Goal: Task Accomplishment & Management: Manage account settings

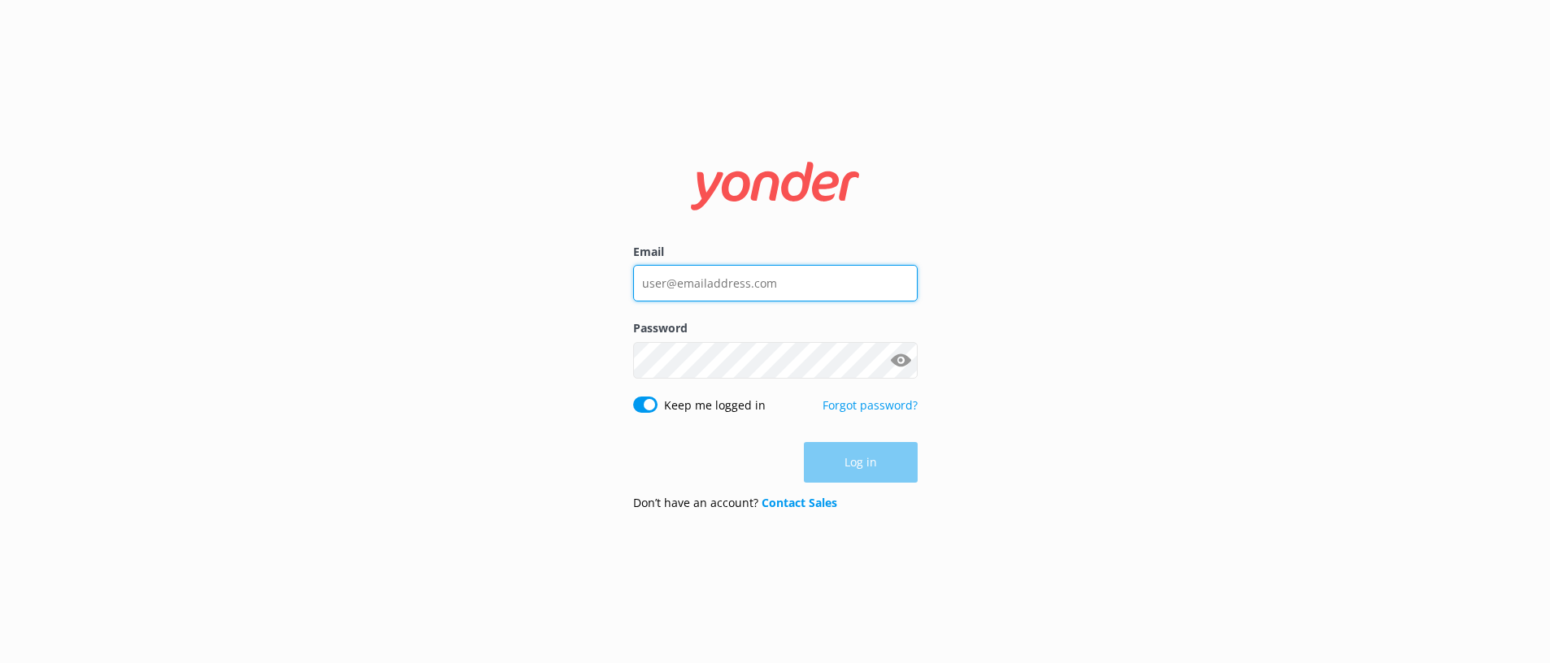
click at [784, 279] on input "Email" at bounding box center [775, 283] width 285 height 37
type input "[EMAIL_ADDRESS][DOMAIN_NAME]"
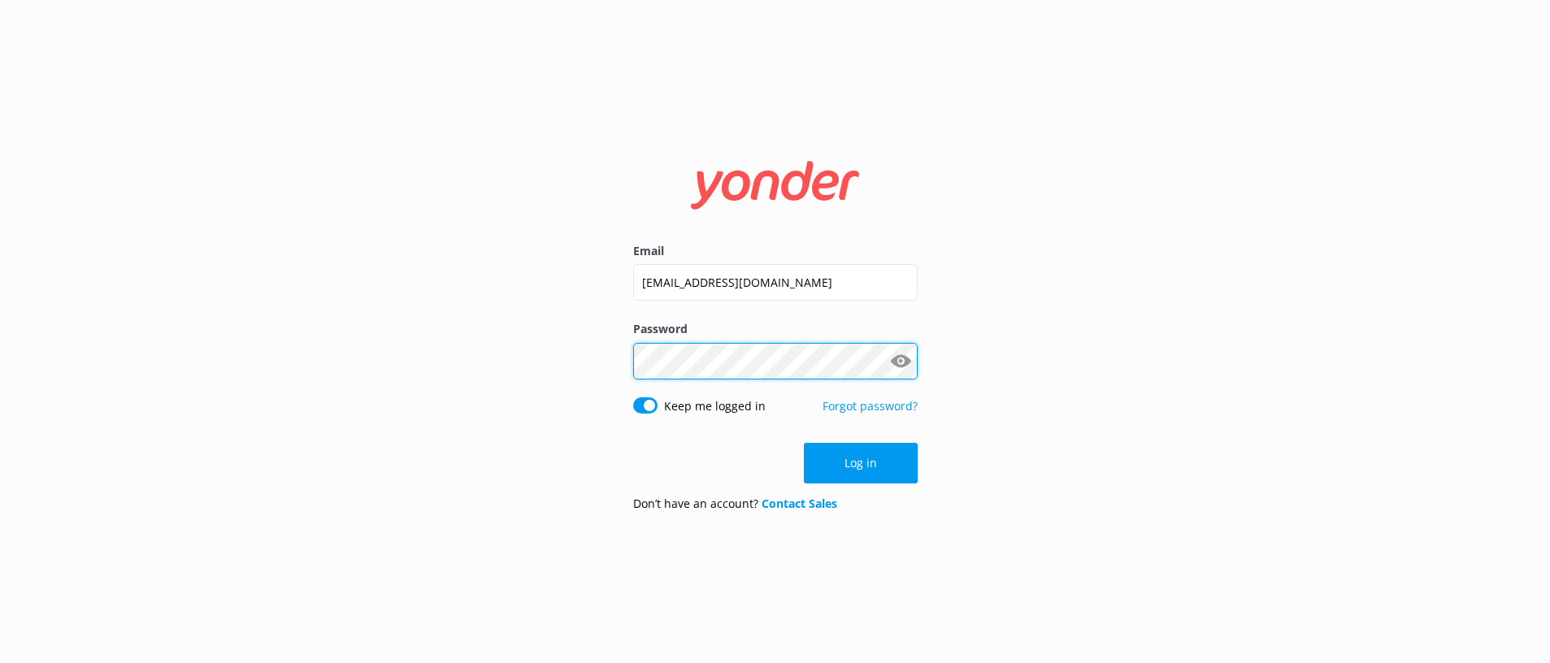
click button "Log in" at bounding box center [861, 463] width 114 height 41
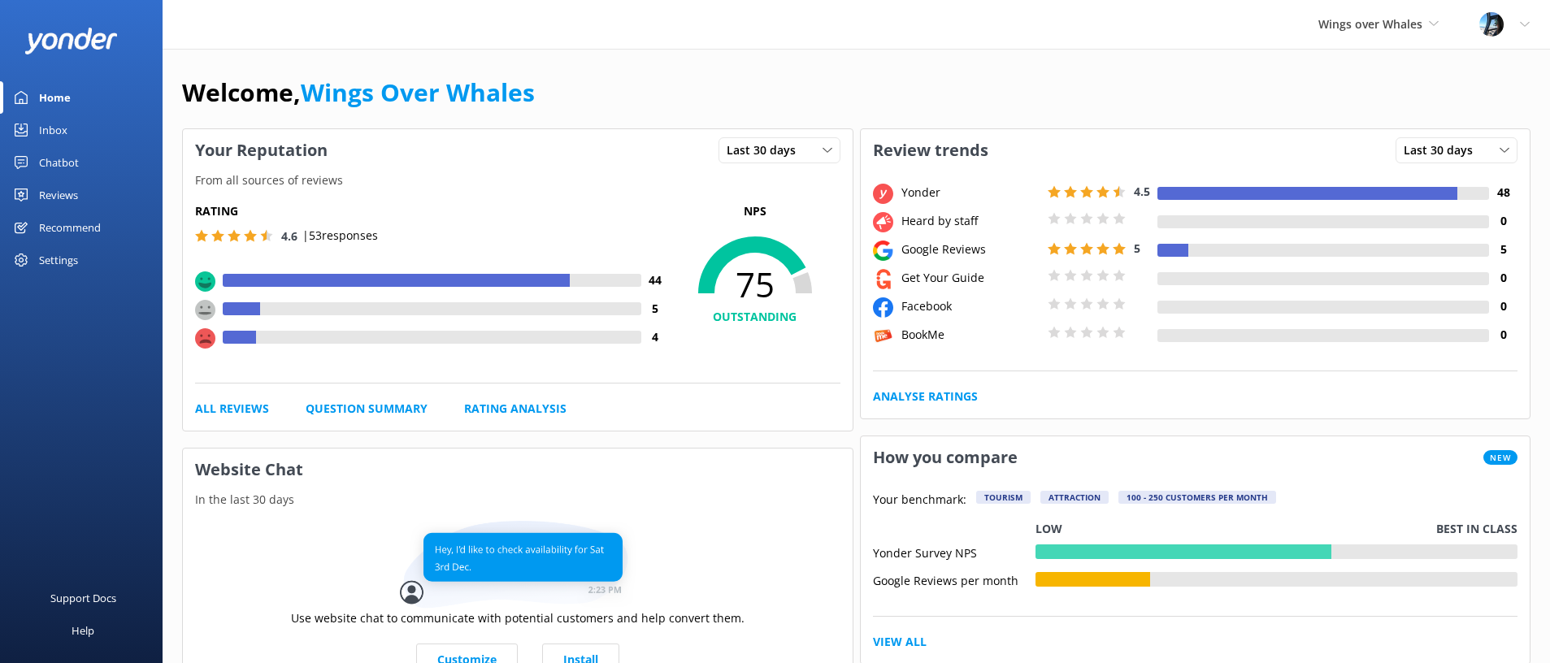
click at [80, 187] on link "Reviews" at bounding box center [81, 195] width 163 height 33
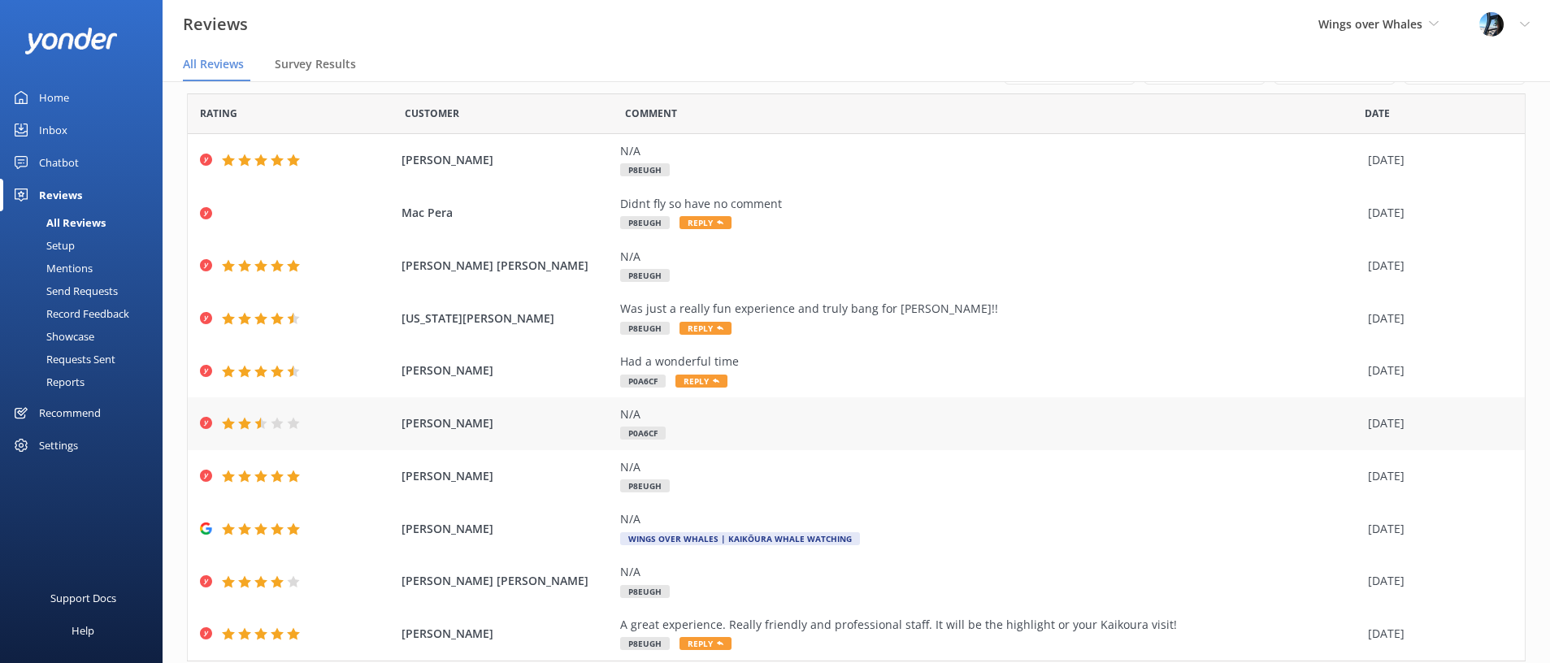
scroll to position [98, 0]
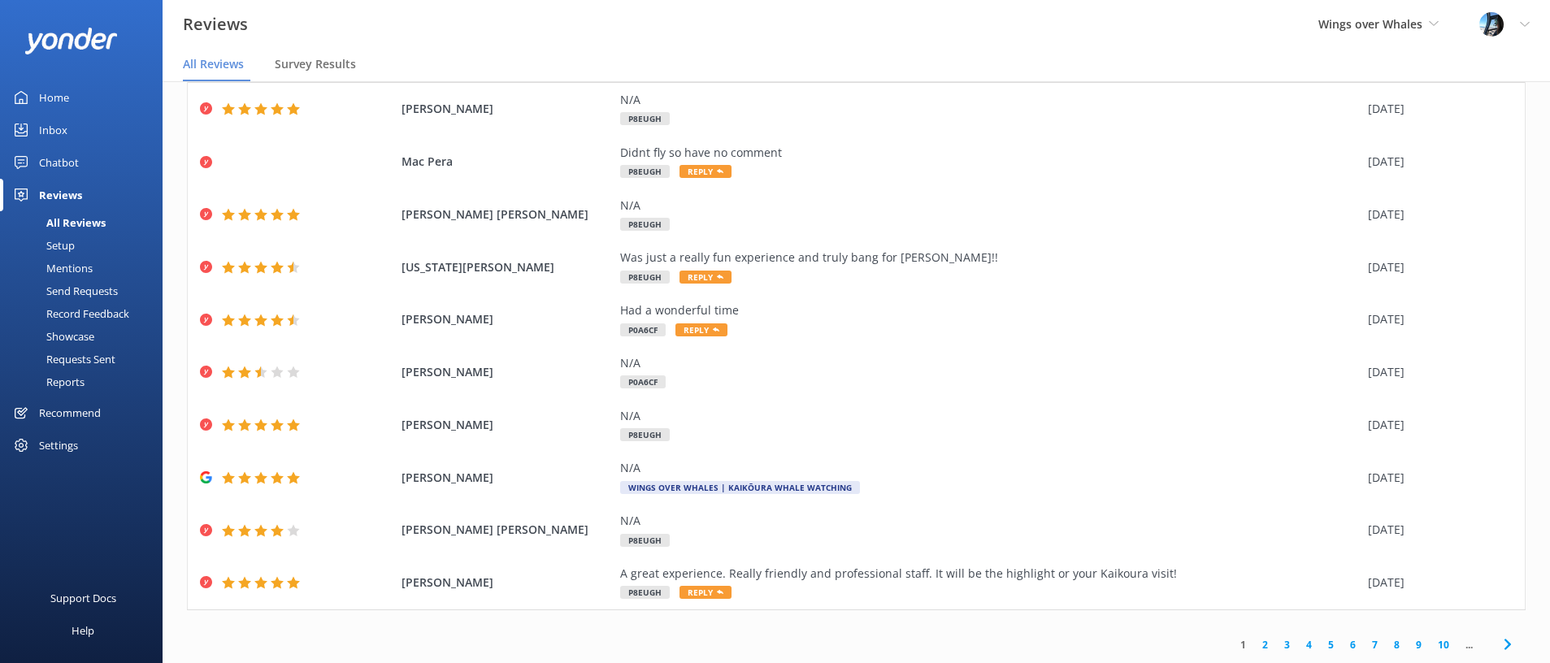
click at [1267, 646] on link "2" at bounding box center [1266, 644] width 22 height 15
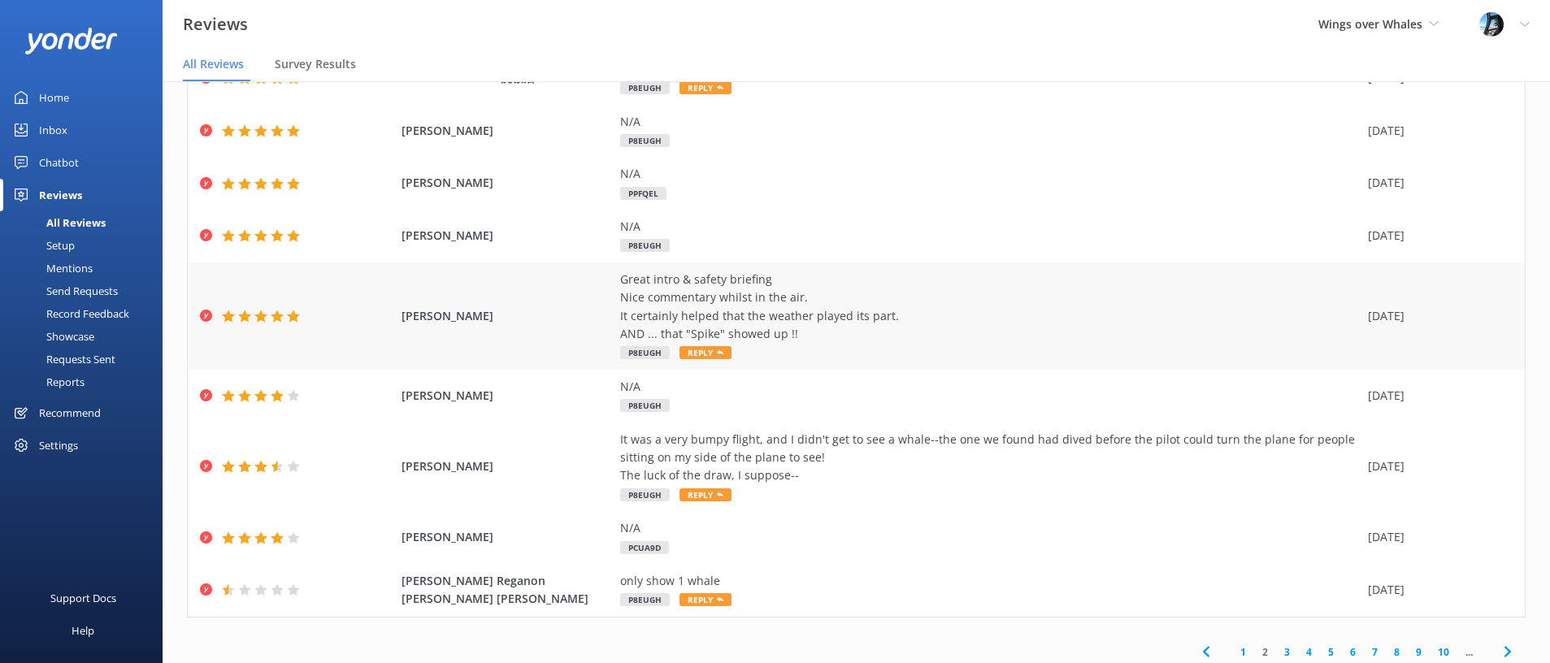
scroll to position [280, 0]
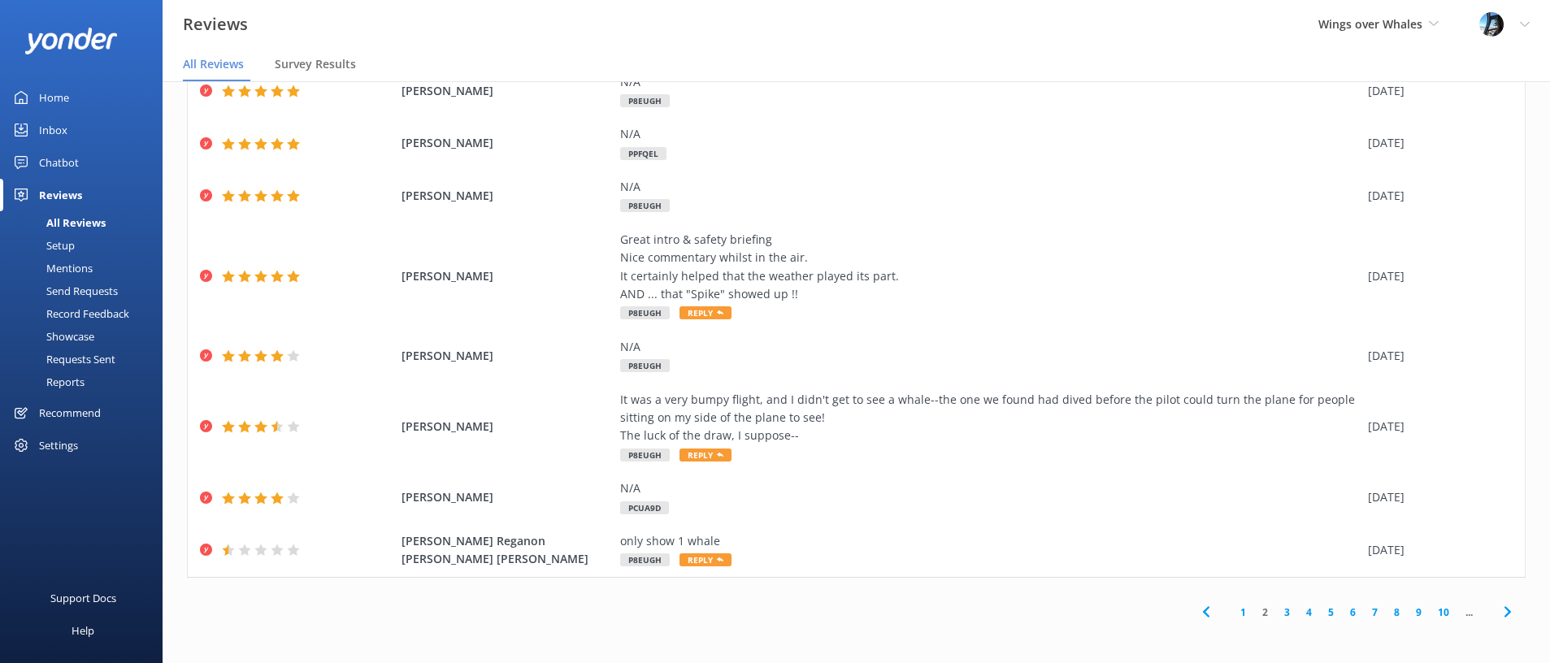
click at [1284, 607] on link "3" at bounding box center [1287, 612] width 22 height 15
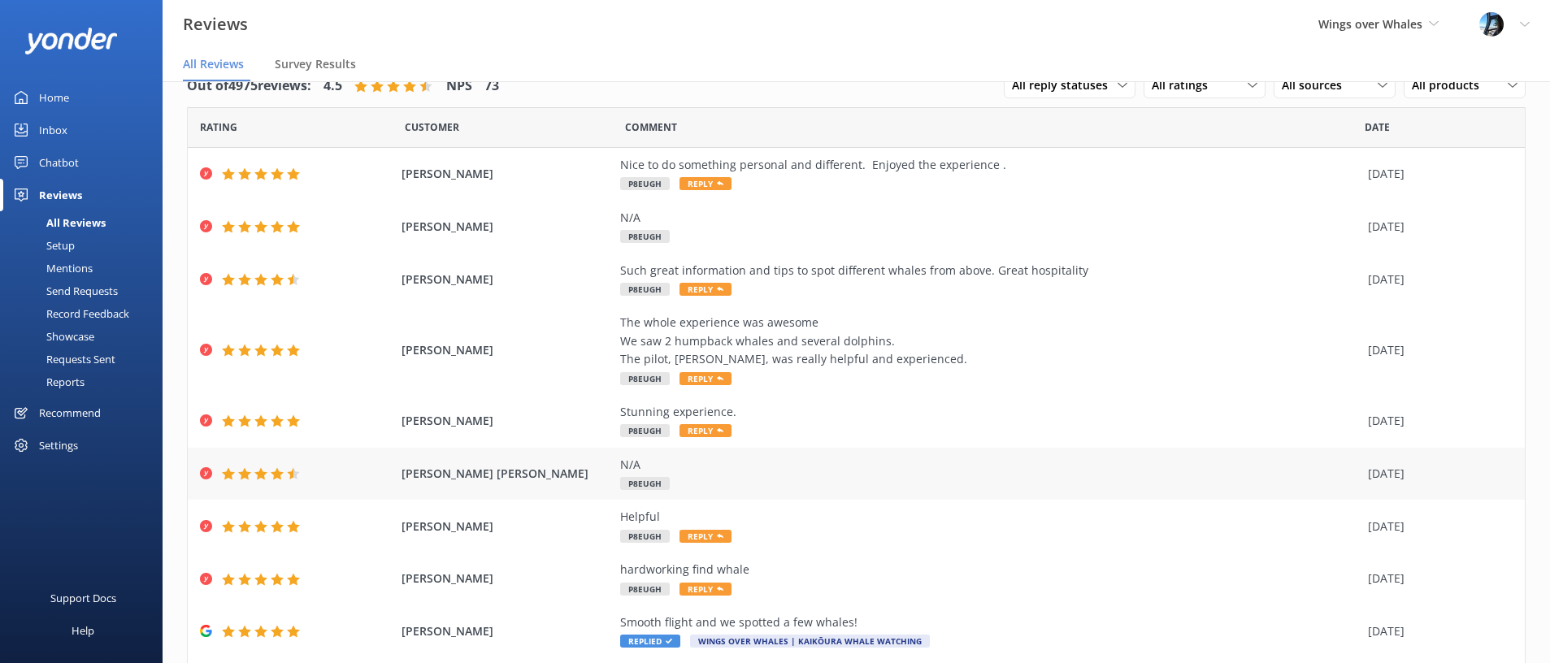
scroll to position [134, 0]
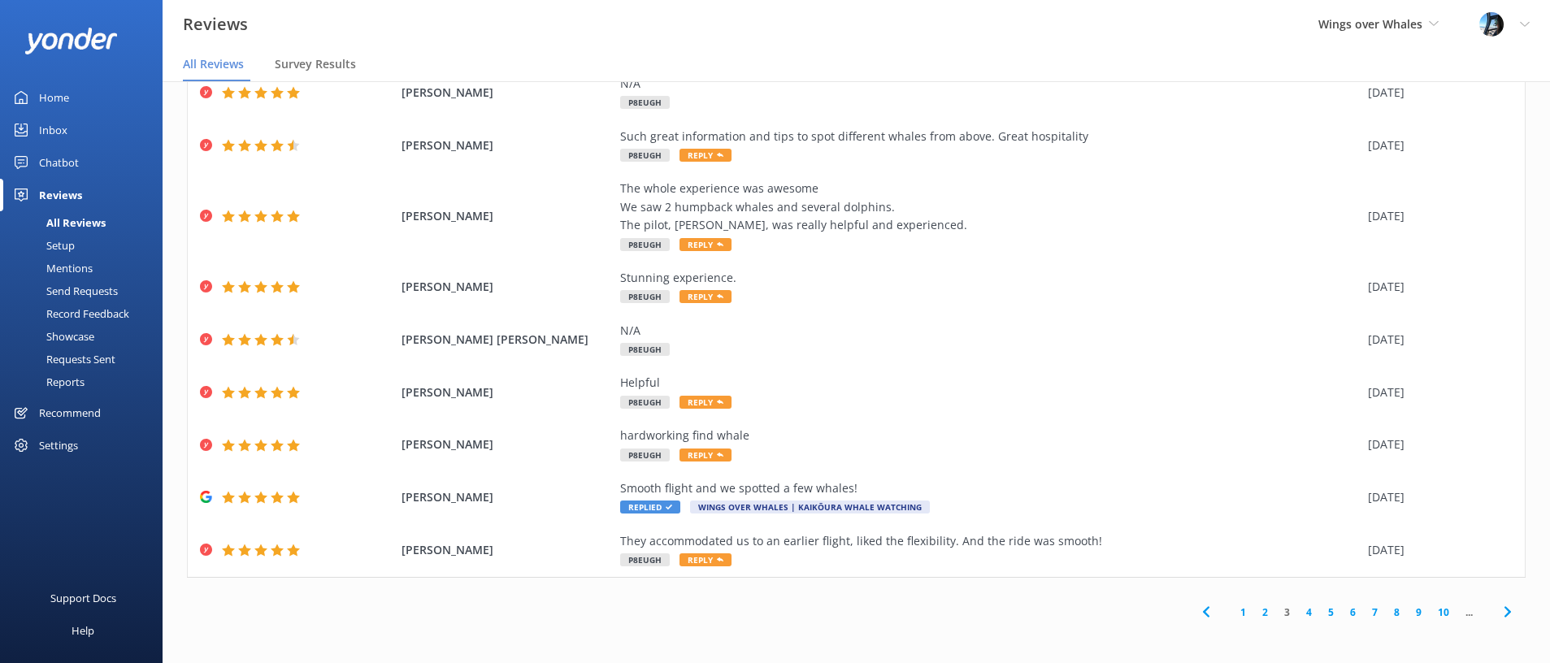
click at [1239, 611] on link "1" at bounding box center [1244, 612] width 22 height 15
